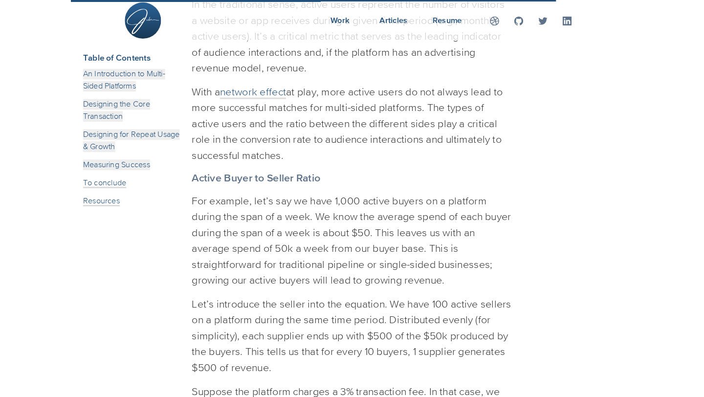
scroll to position [10303, 0]
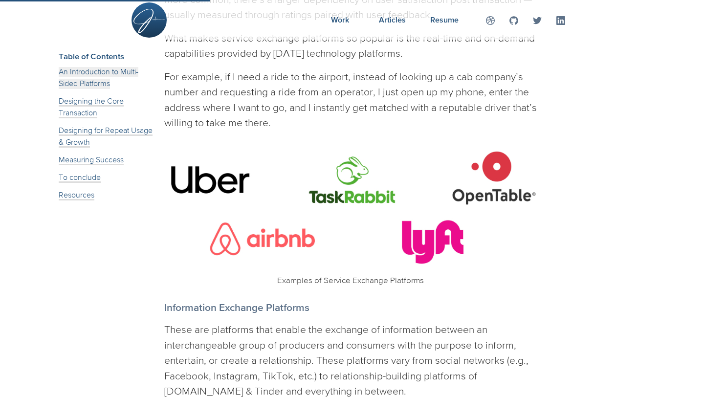
scroll to position [3483, 0]
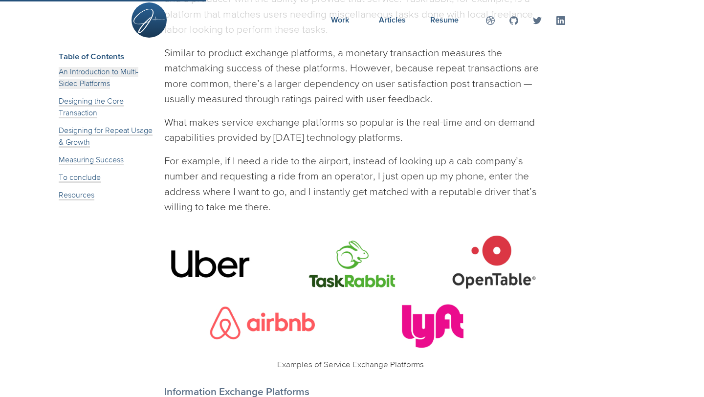
click at [349, 291] on img at bounding box center [352, 292] width 376 height 125
click at [336, 360] on h4 "Examples of Service Exchange Platforms #" at bounding box center [352, 365] width 376 height 10
click at [346, 280] on img at bounding box center [352, 292] width 376 height 125
click at [351, 360] on h4 "Examples of Service Exchange Platforms #" at bounding box center [352, 365] width 376 height 10
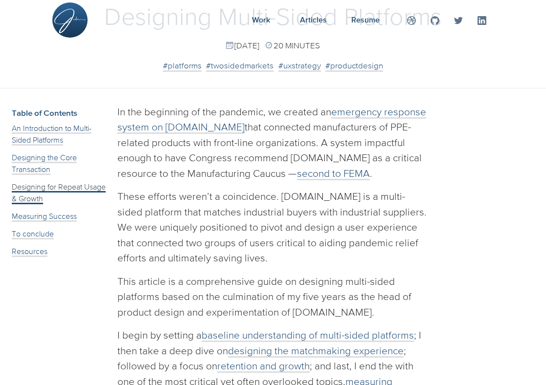
scroll to position [0, 0]
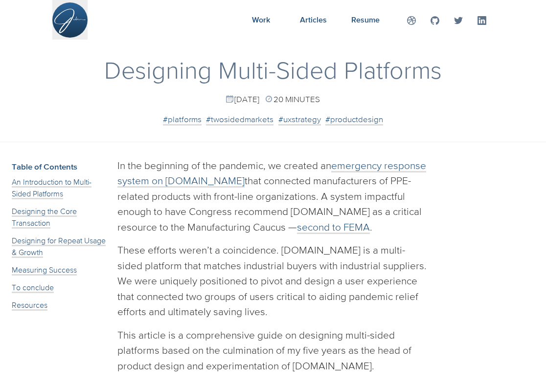
click at [73, 14] on img at bounding box center [70, 21] width 32 height 24
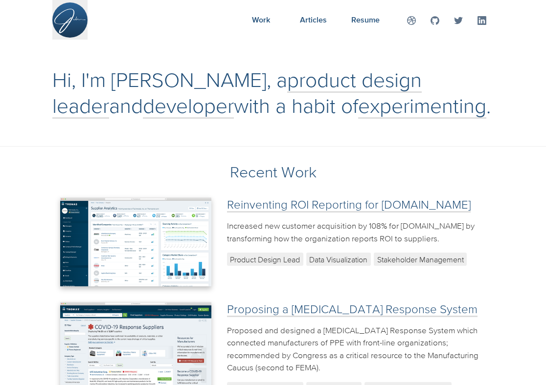
click at [77, 23] on img at bounding box center [70, 21] width 32 height 24
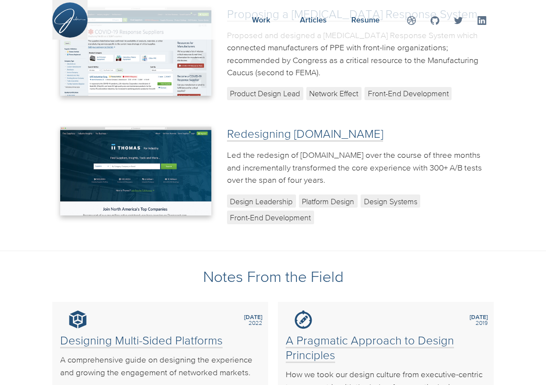
scroll to position [287, 0]
